Goal: Task Accomplishment & Management: Manage account settings

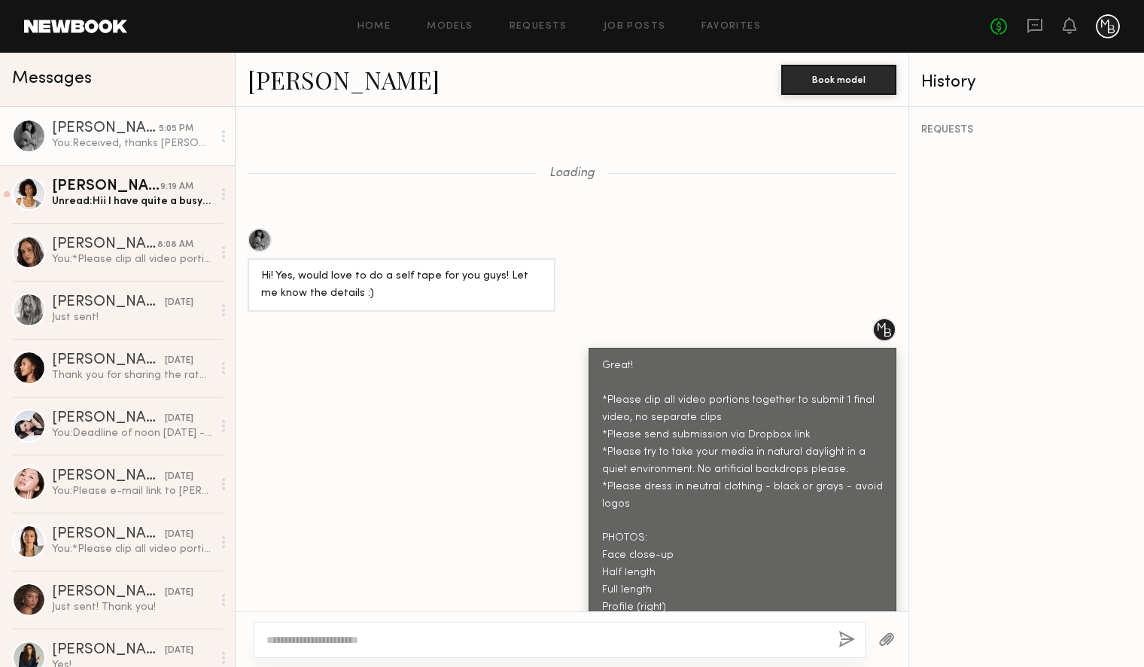
scroll to position [1586, 0]
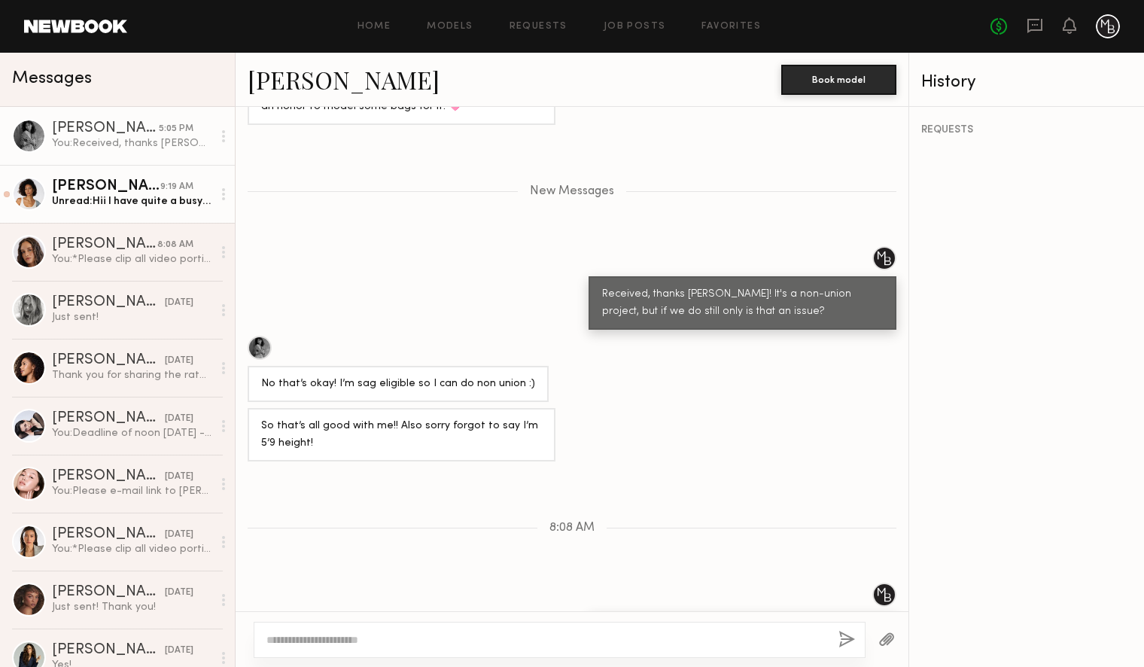
click at [114, 203] on div "Unread: Hii I have quite a busy day today but I will get it to you by 2p sharp!" at bounding box center [132, 201] width 160 height 14
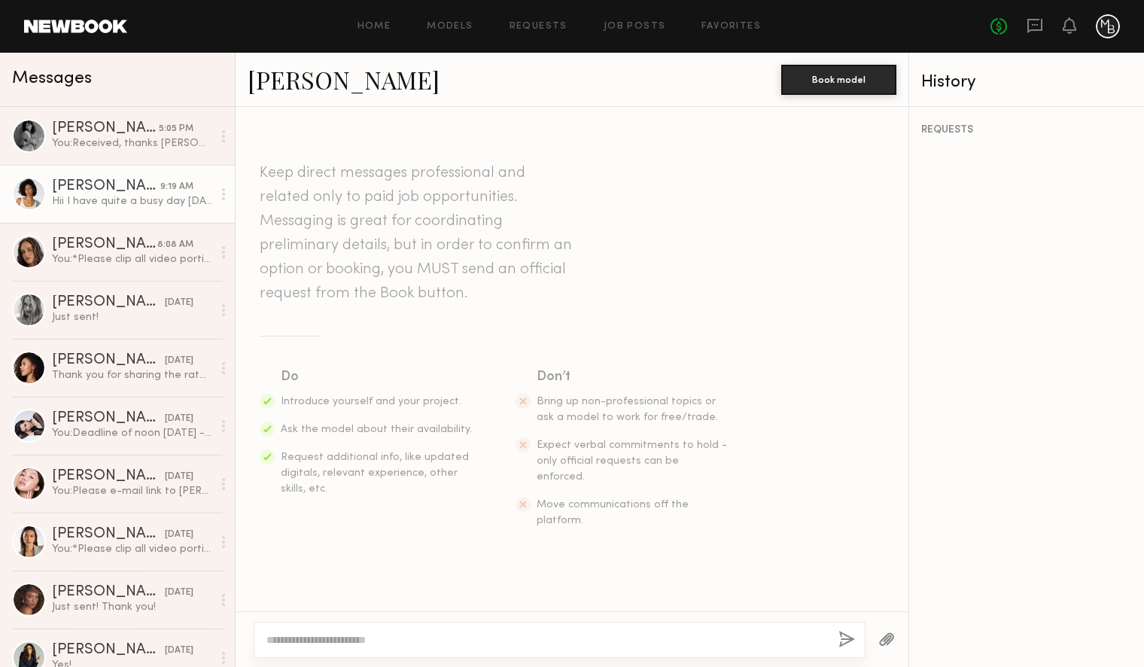
scroll to position [1418, 0]
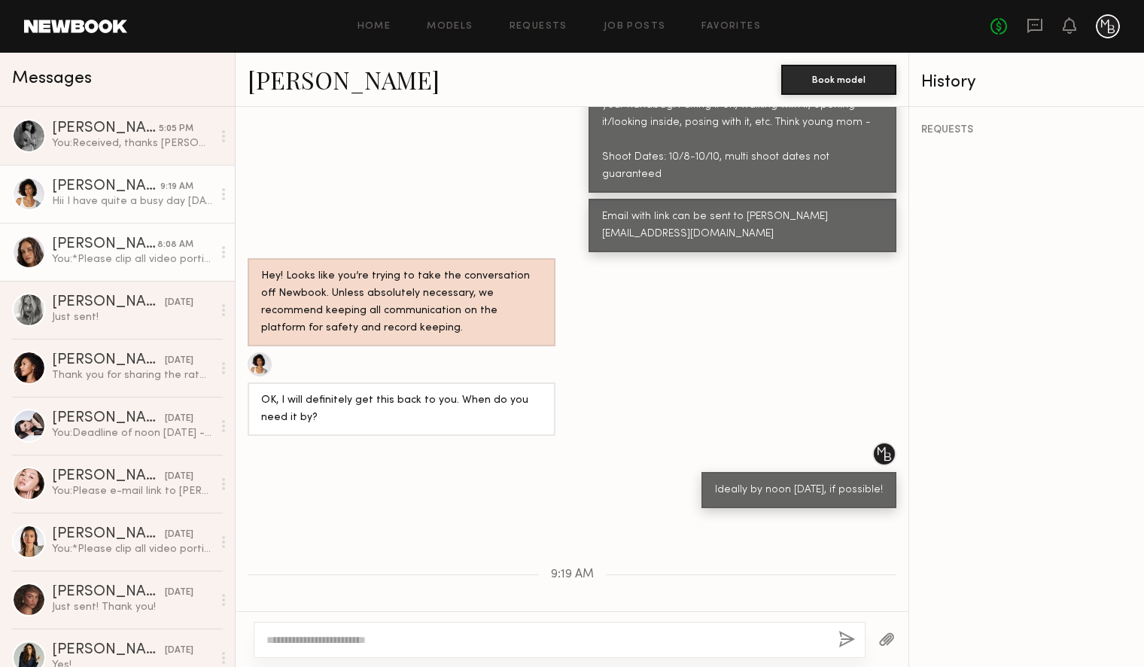
click at [129, 260] on div "You: *Please clip all video portions together to submit 1 final video, no separ…" at bounding box center [132, 259] width 160 height 14
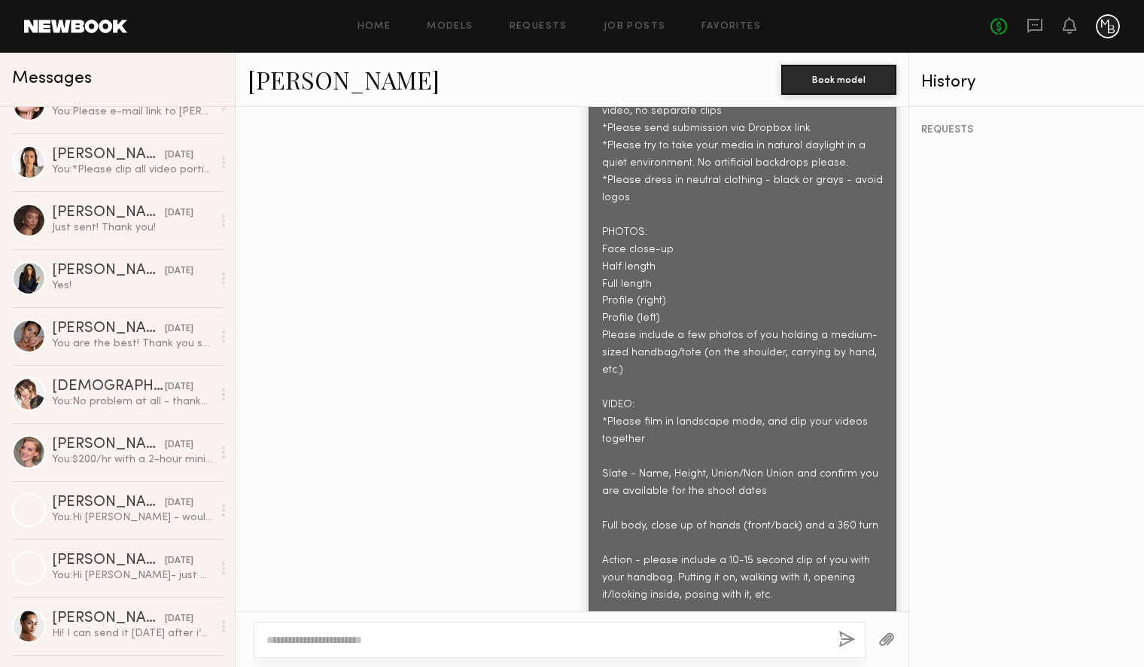
scroll to position [402, 0]
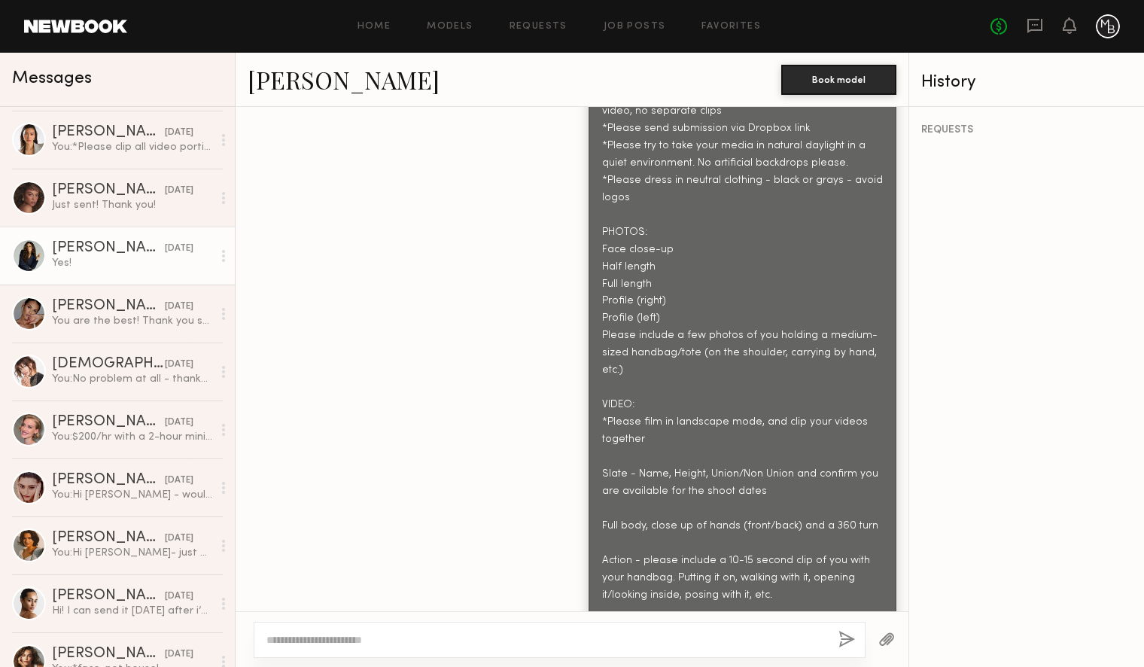
click at [104, 256] on div "Yes!" at bounding box center [132, 263] width 160 height 14
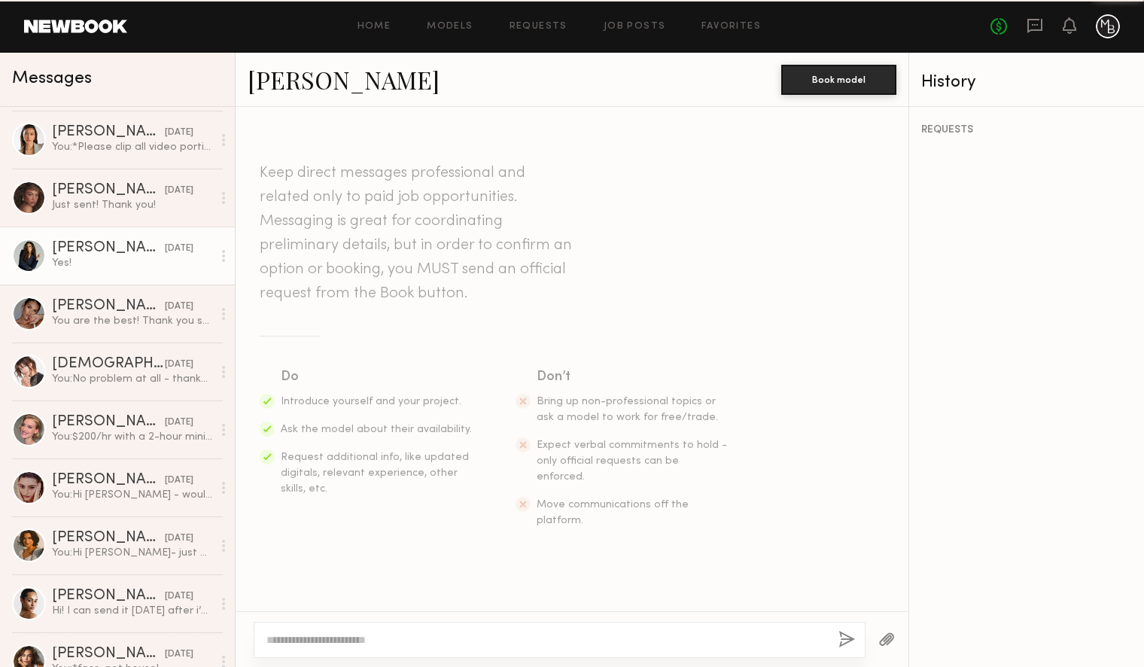
scroll to position [1251, 0]
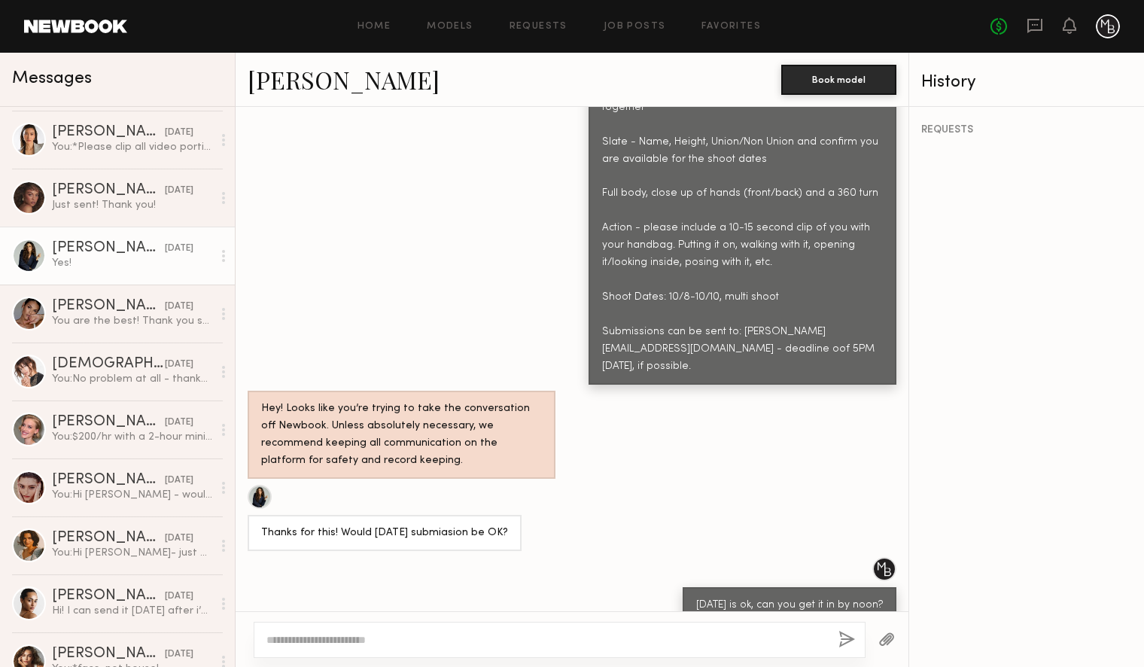
click at [275, 87] on link "Nicole Z." at bounding box center [344, 79] width 192 height 32
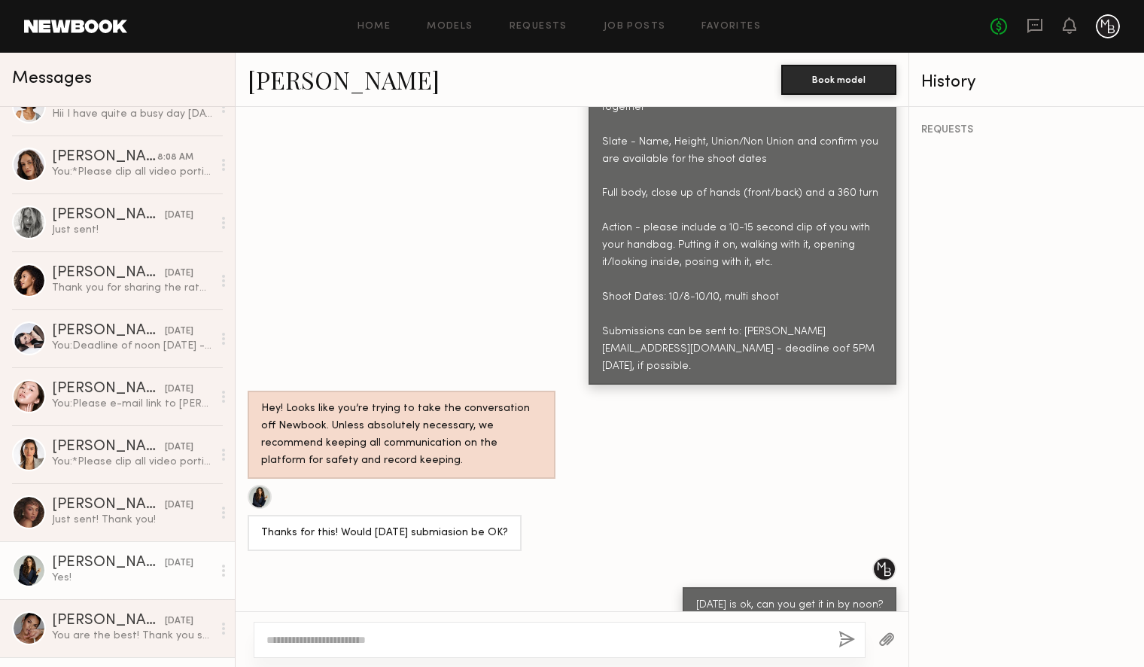
scroll to position [0, 0]
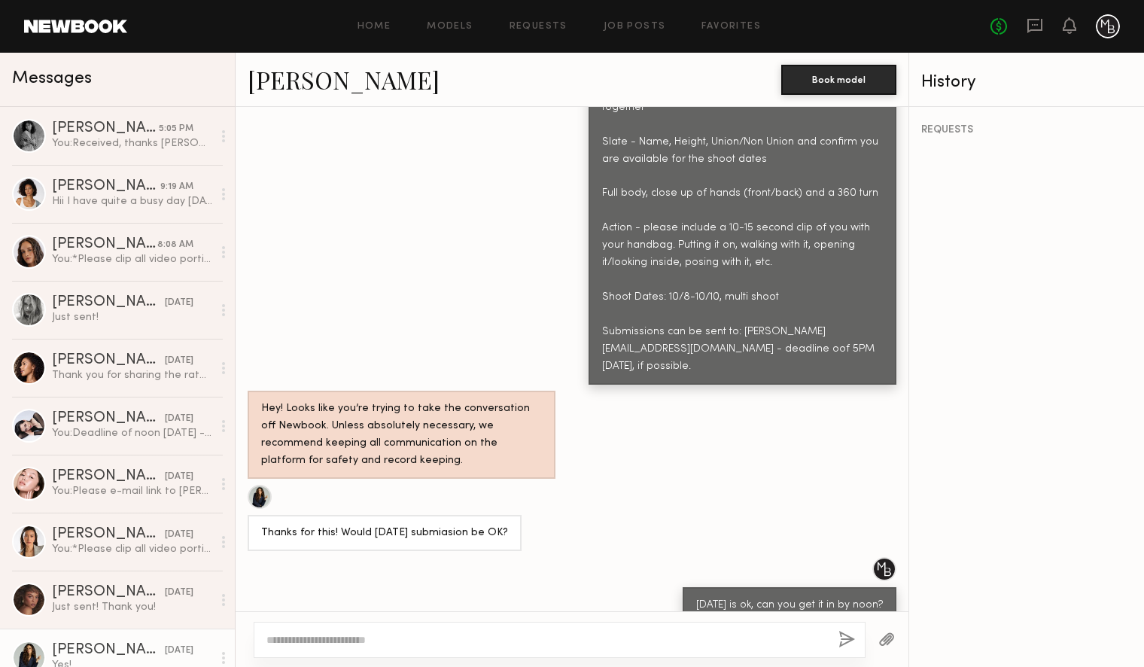
click at [53, 26] on link at bounding box center [75, 27] width 103 height 14
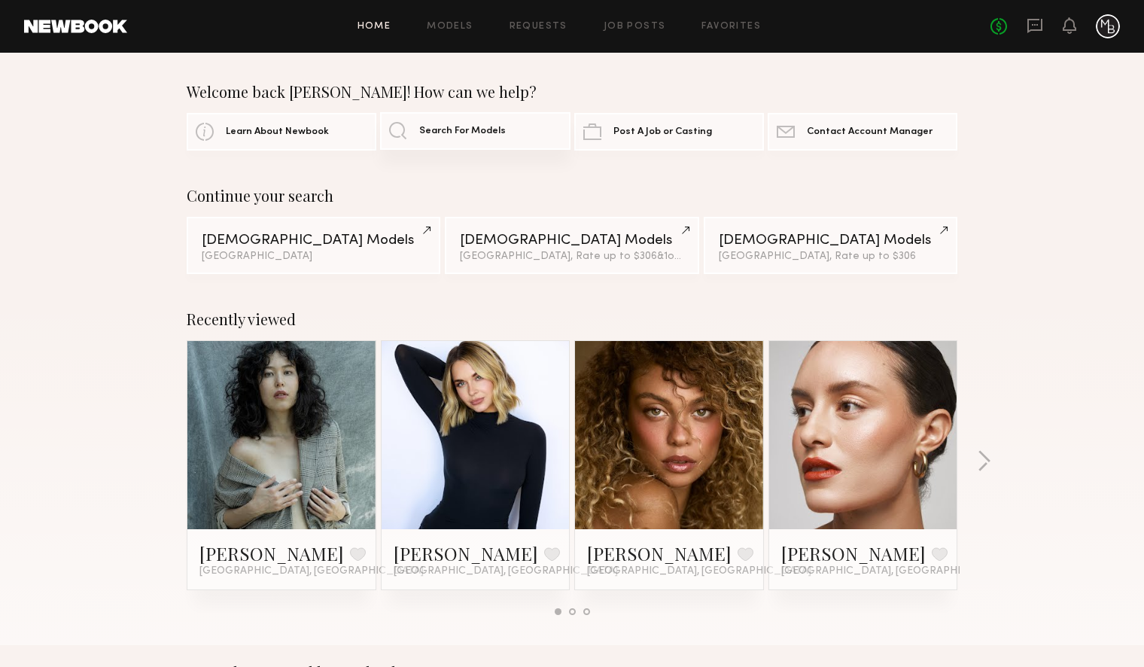
click at [478, 129] on span "Search For Models" at bounding box center [462, 131] width 87 height 10
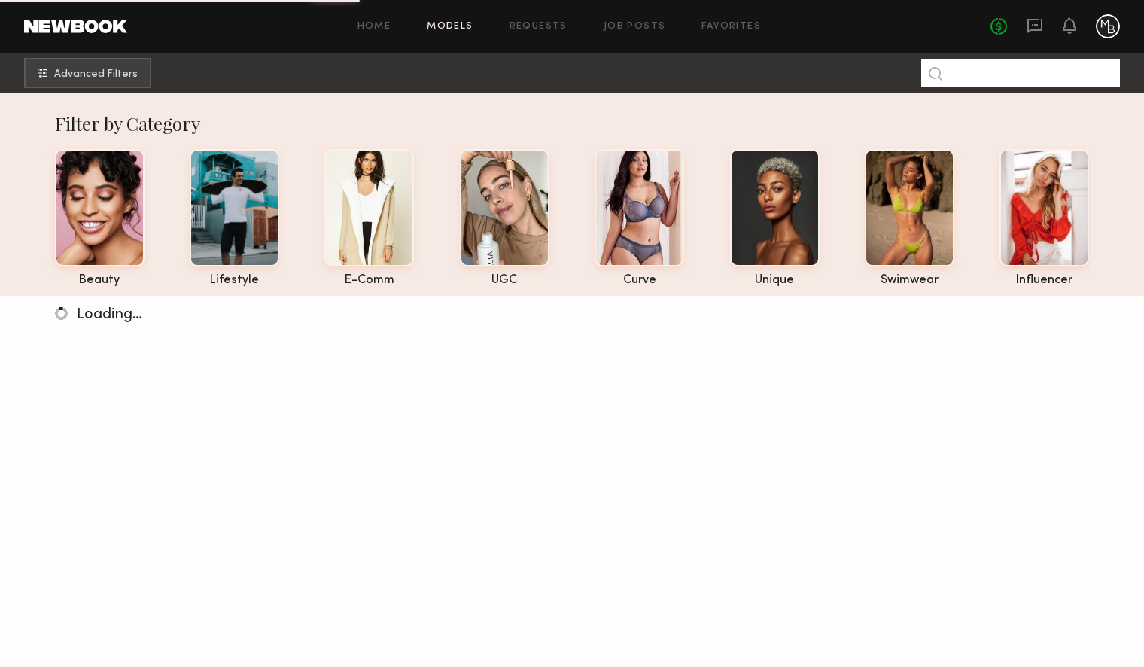
click at [983, 73] on input at bounding box center [1021, 73] width 199 height 29
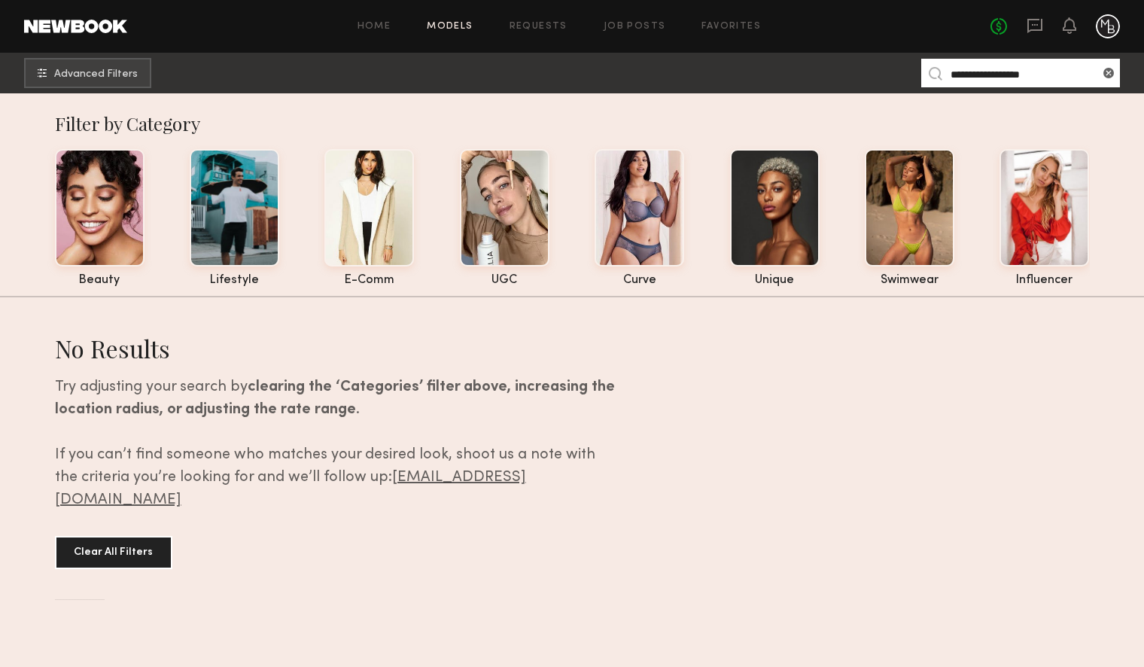
click at [1043, 74] on input "**********" at bounding box center [1021, 73] width 199 height 29
drag, startPoint x: 1034, startPoint y: 75, endPoint x: 980, endPoint y: 75, distance: 54.2
click at [980, 75] on input "**********" at bounding box center [1021, 73] width 199 height 29
type input "******"
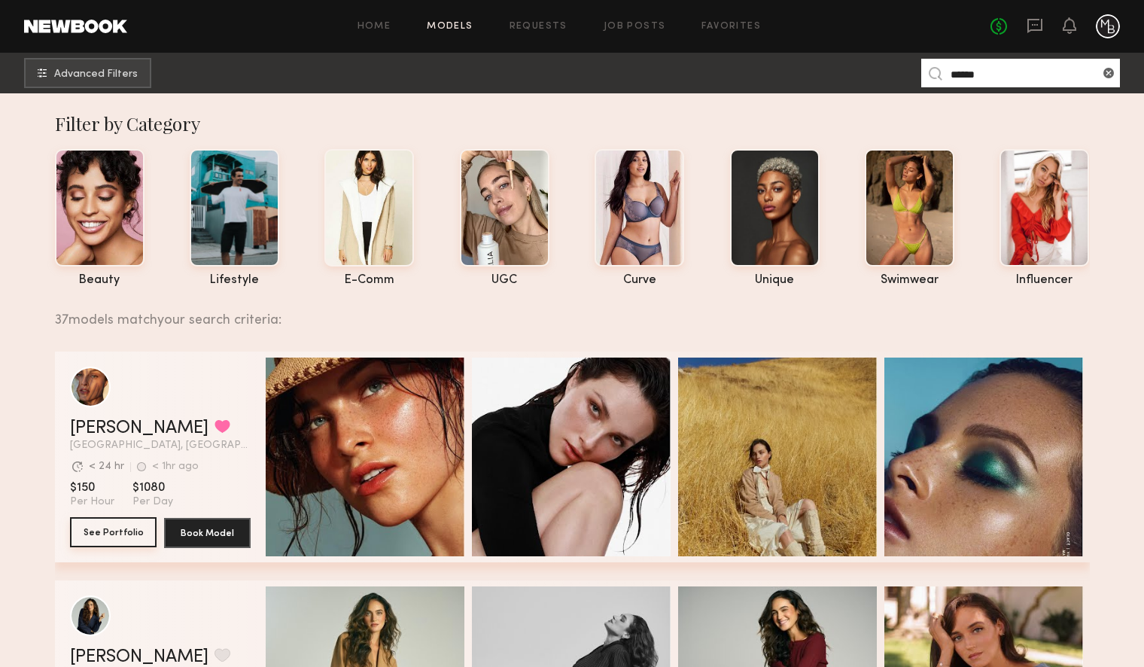
click at [106, 532] on button "See Portfolio" at bounding box center [113, 532] width 87 height 30
click at [133, 532] on button "See Portfolio" at bounding box center [113, 532] width 87 height 30
click at [1043, 28] on icon at bounding box center [1035, 25] width 17 height 17
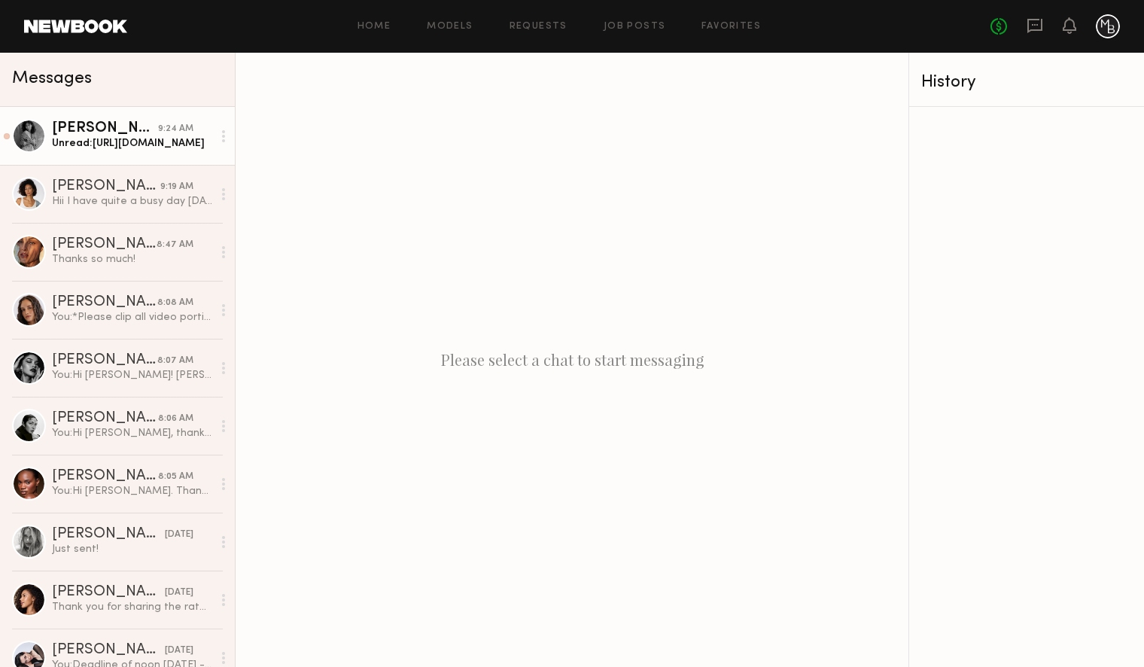
click at [140, 132] on div "Mari A." at bounding box center [105, 128] width 106 height 15
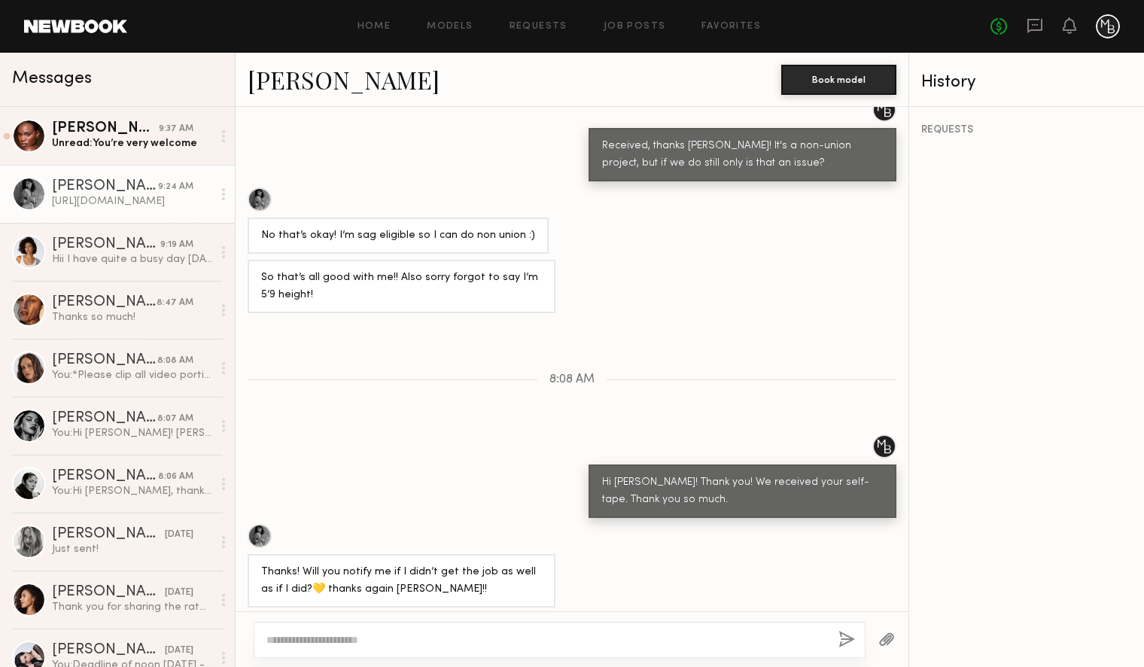
scroll to position [1695, 0]
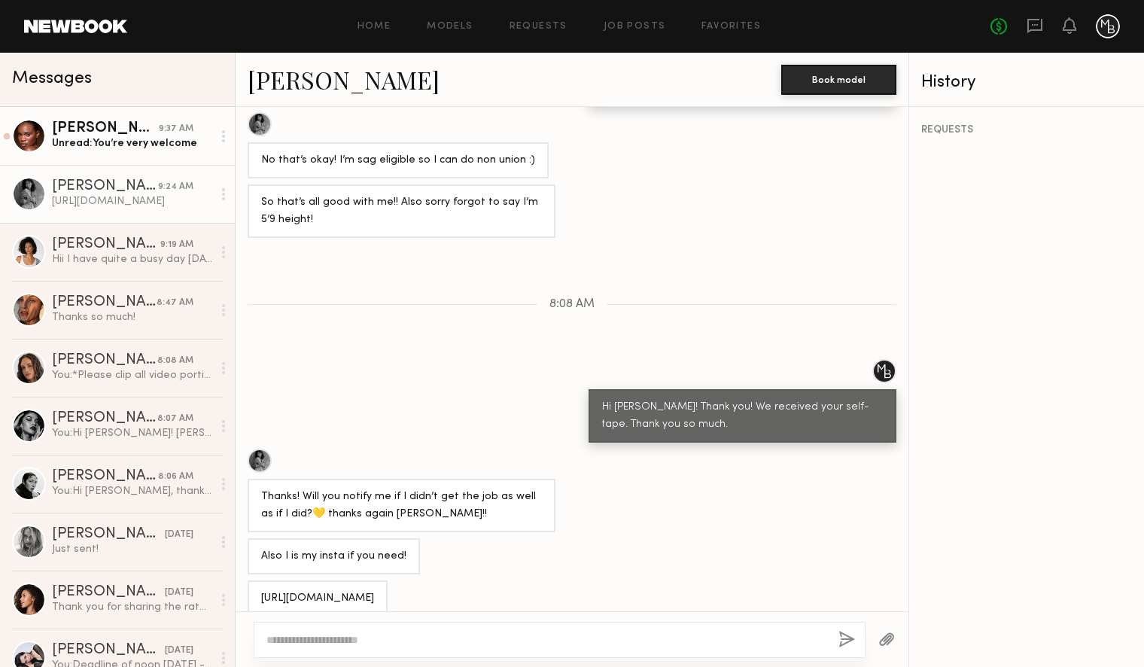
click at [136, 130] on div "Ashley B." at bounding box center [105, 128] width 107 height 15
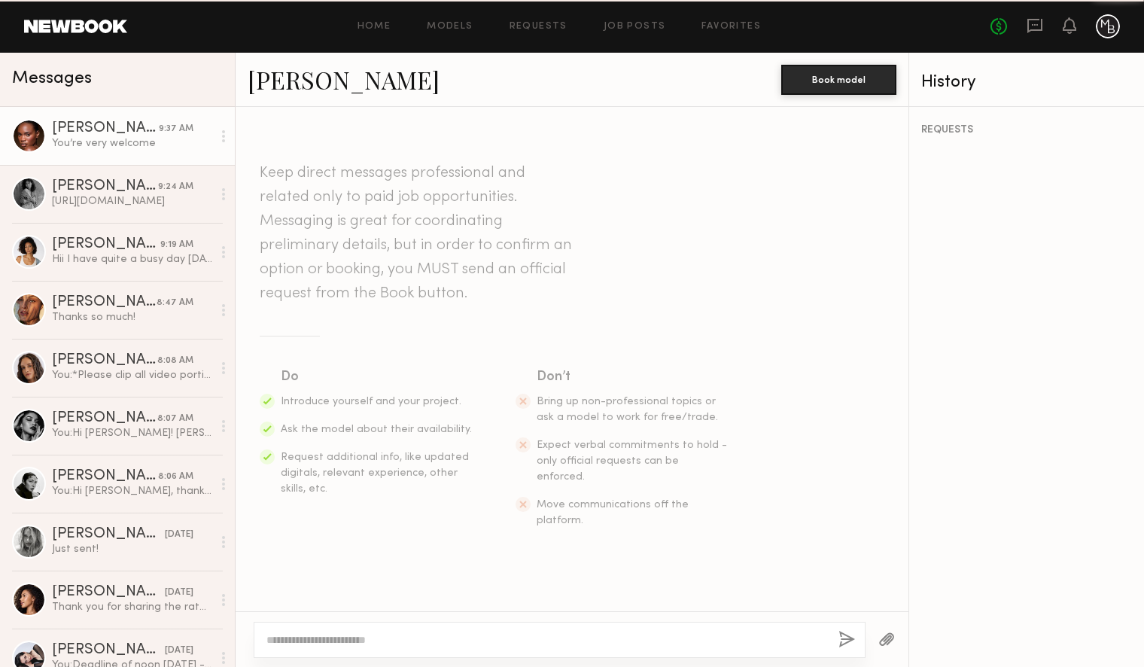
scroll to position [1677, 0]
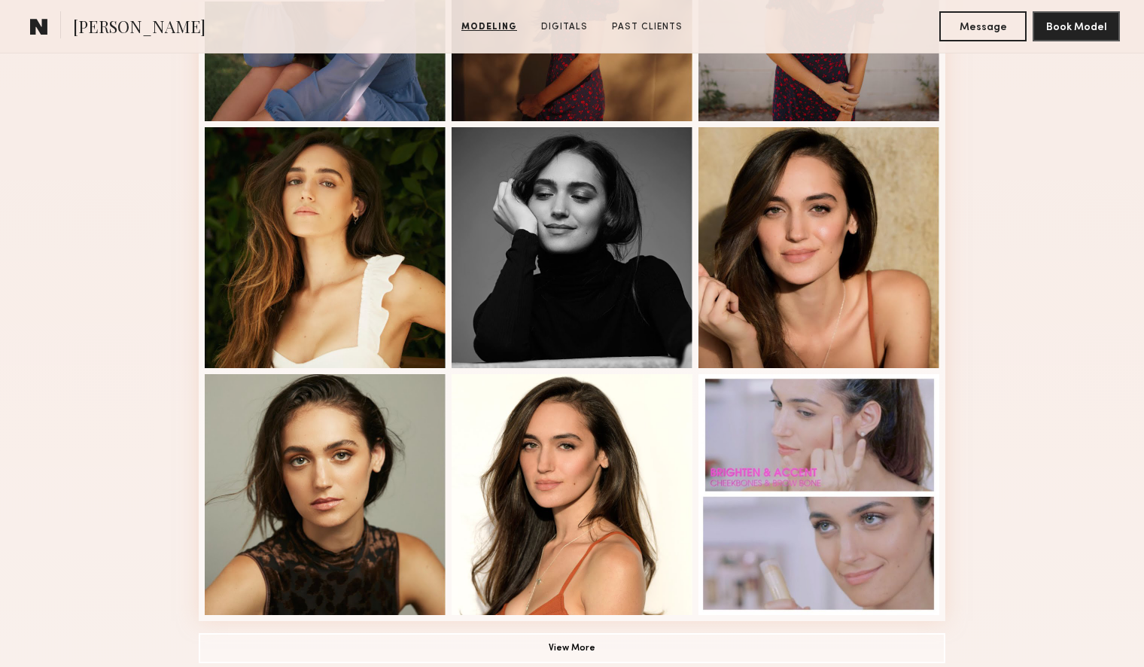
scroll to position [810, 0]
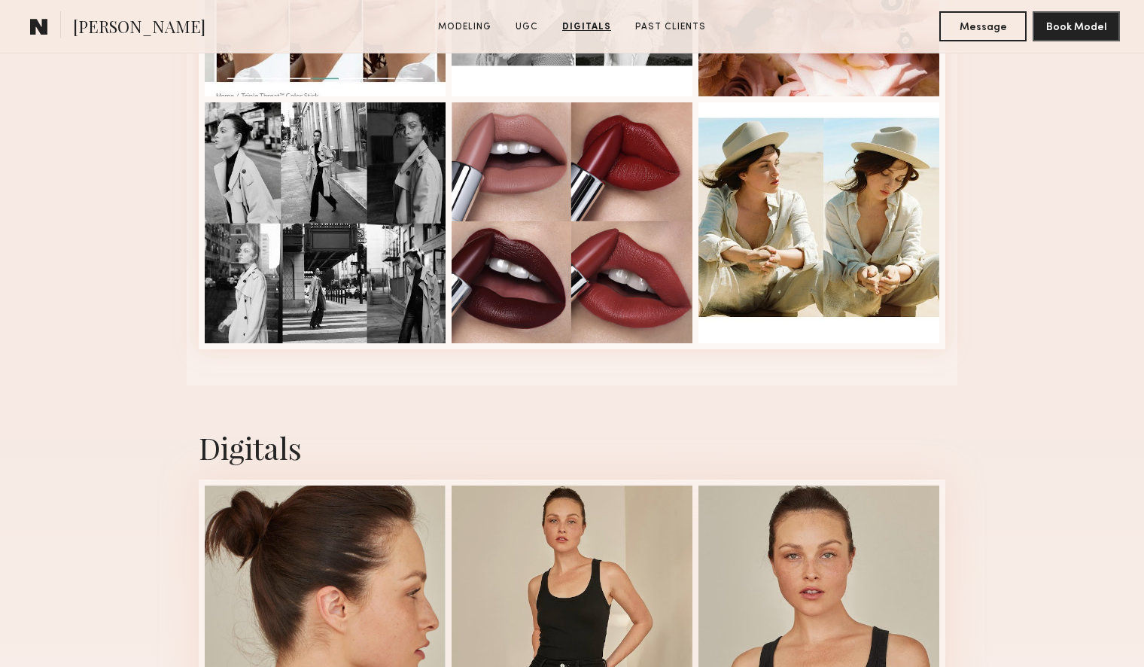
scroll to position [2792, 0]
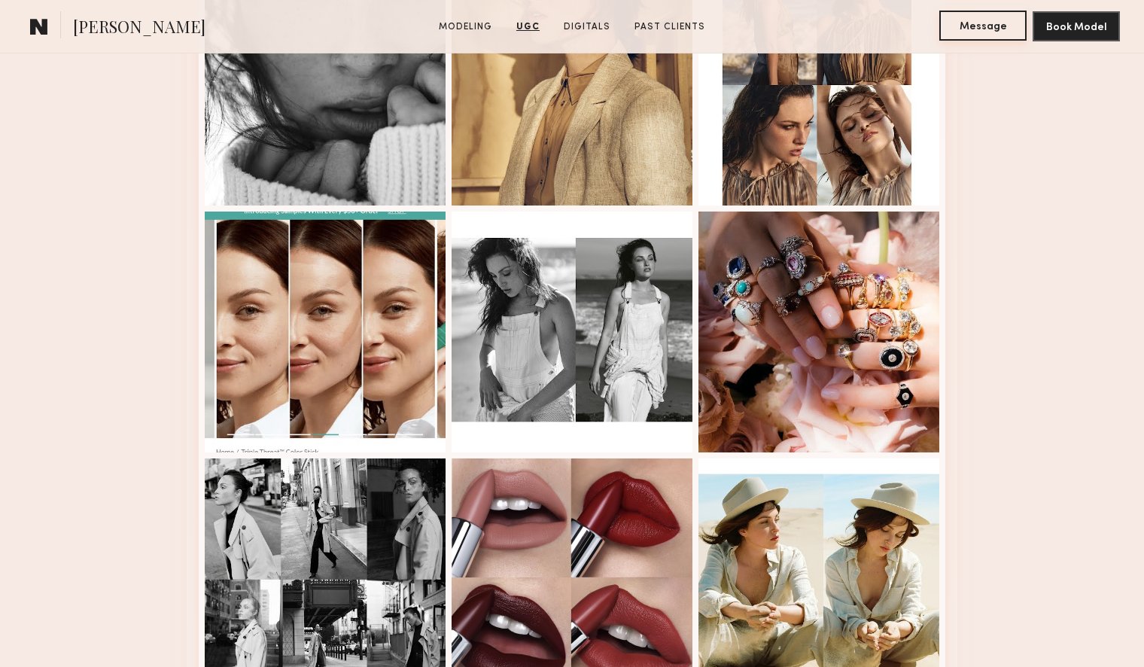
click at [977, 28] on button "Message" at bounding box center [983, 26] width 87 height 30
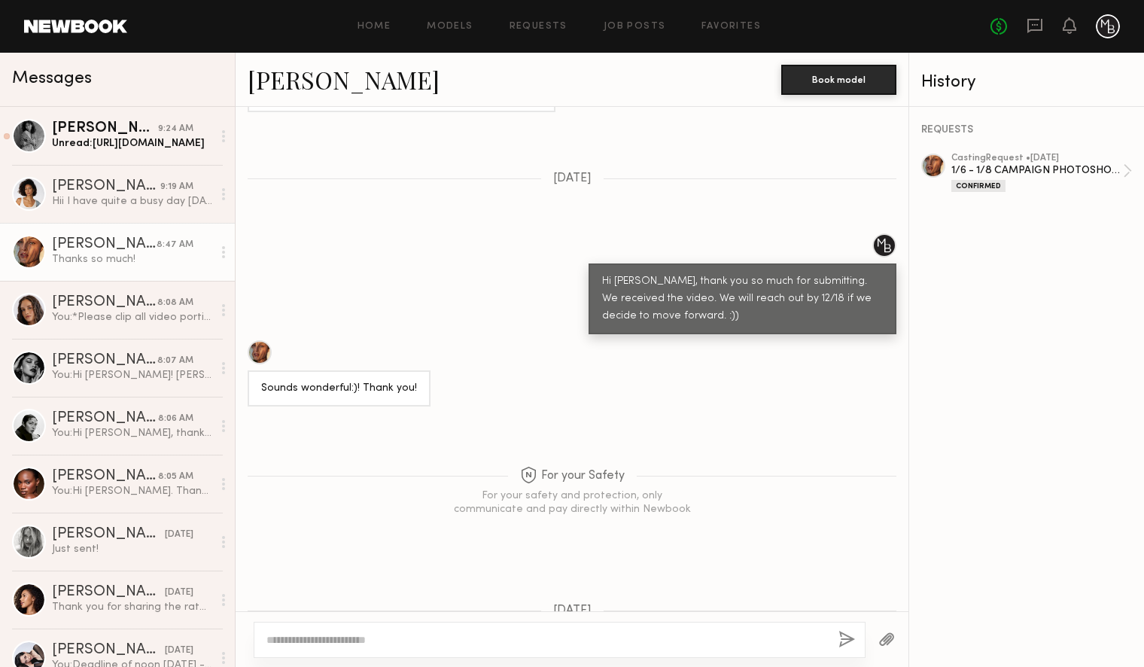
scroll to position [1105, 0]
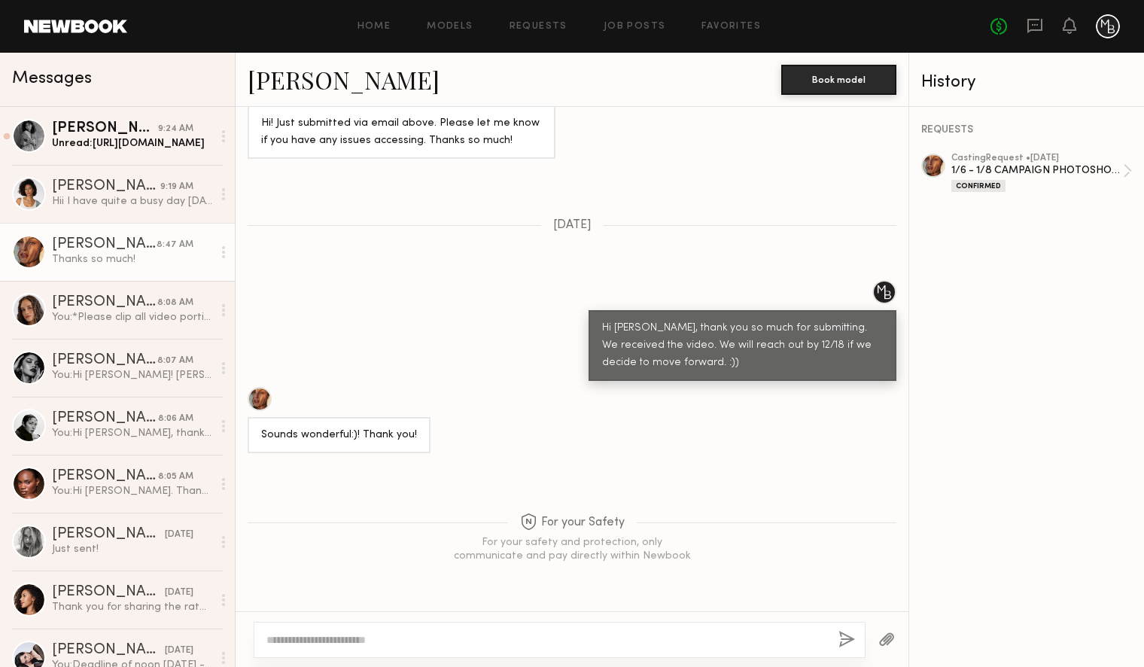
click at [300, 81] on link "Nicole C." at bounding box center [344, 79] width 192 height 32
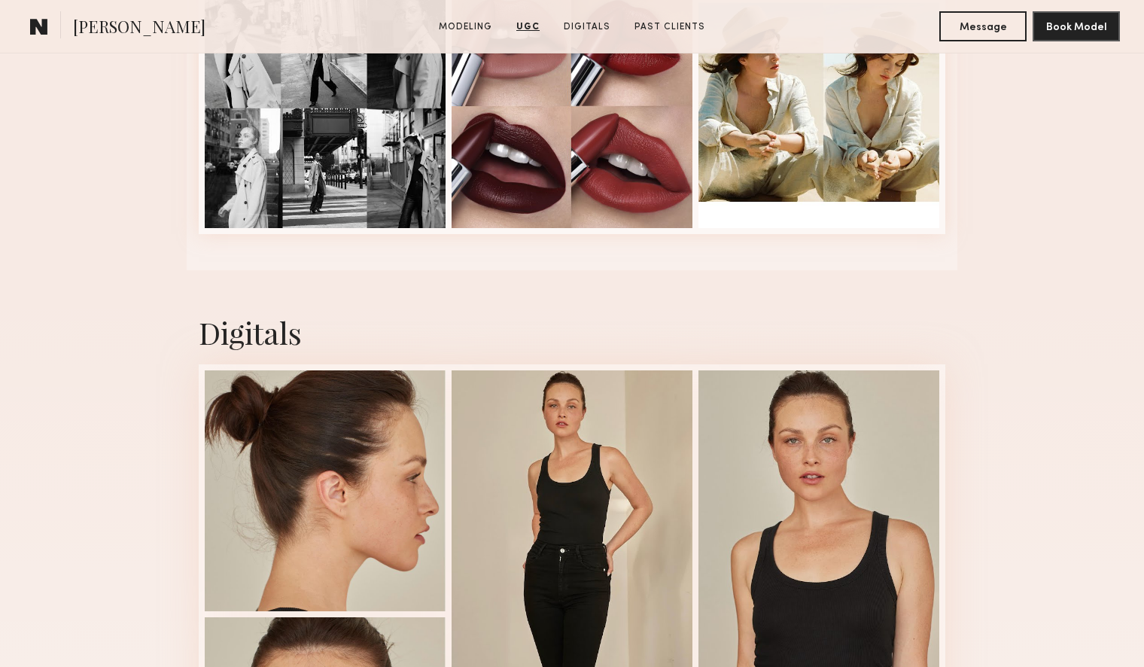
scroll to position [3335, 0]
